Goal: Find specific page/section

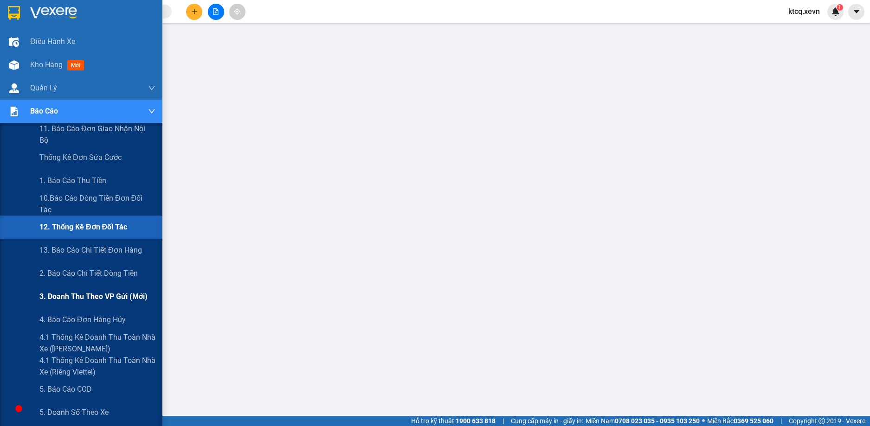
click at [84, 294] on span "3. Doanh Thu theo VP Gửi (mới)" at bounding box center [93, 297] width 108 height 12
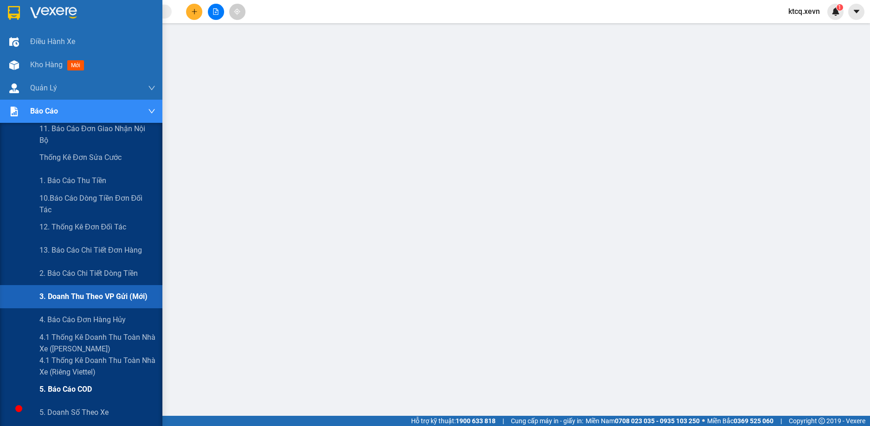
click at [81, 393] on span "5. Báo cáo COD" at bounding box center [65, 390] width 52 height 12
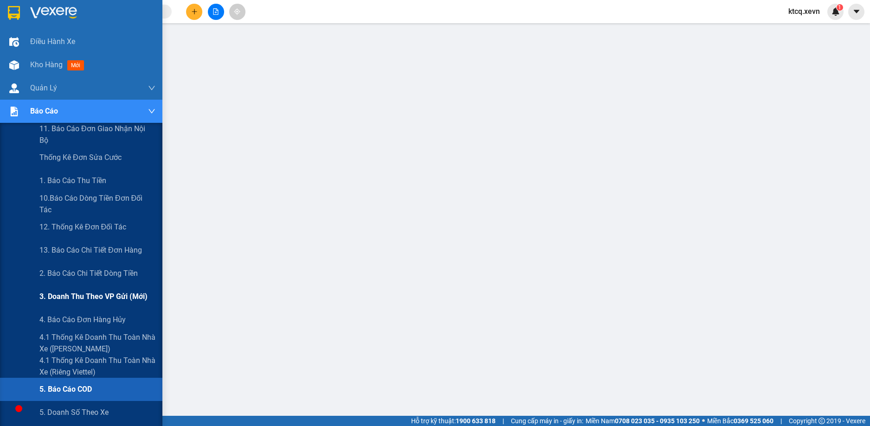
click at [113, 291] on div "3. Doanh Thu theo VP Gửi (mới)" at bounding box center [97, 296] width 116 height 23
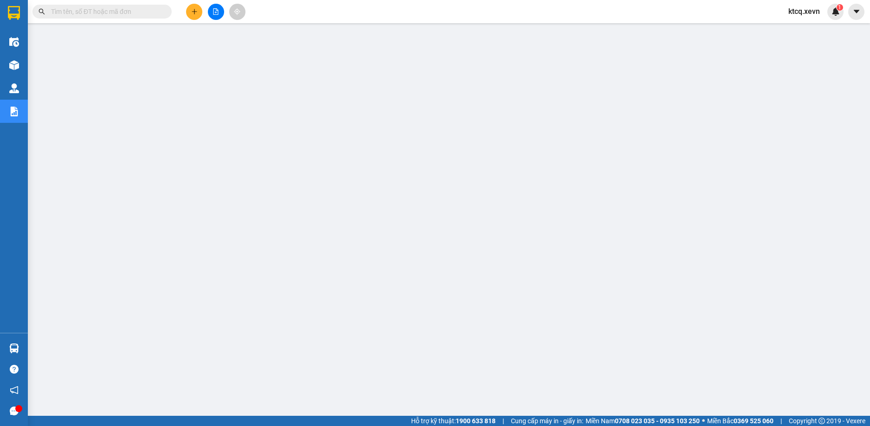
click at [363, 17] on div "Kết quả tìm kiếm ( 0 ) Bộ lọc No Data ktcq.xevn 1" at bounding box center [435, 11] width 870 height 23
